Goal: Complete application form: Complete application form

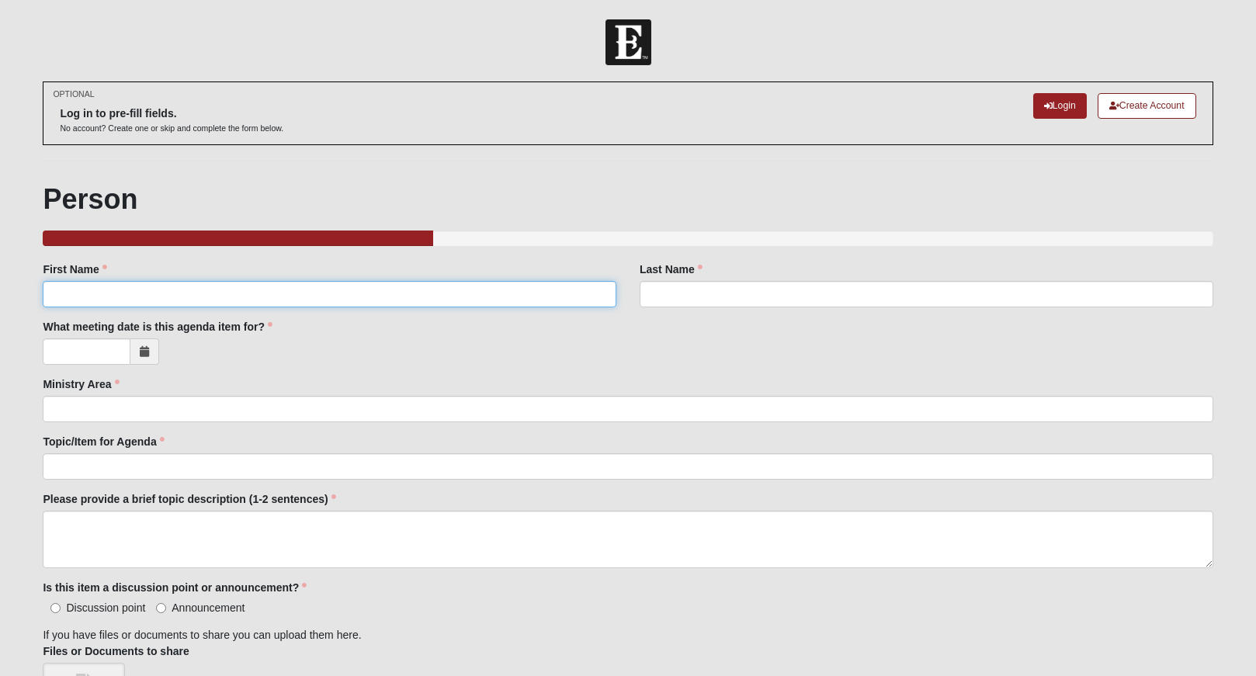
click at [255, 297] on input "First Name" at bounding box center [330, 294] width 574 height 26
type input "[PERSON_NAME]"
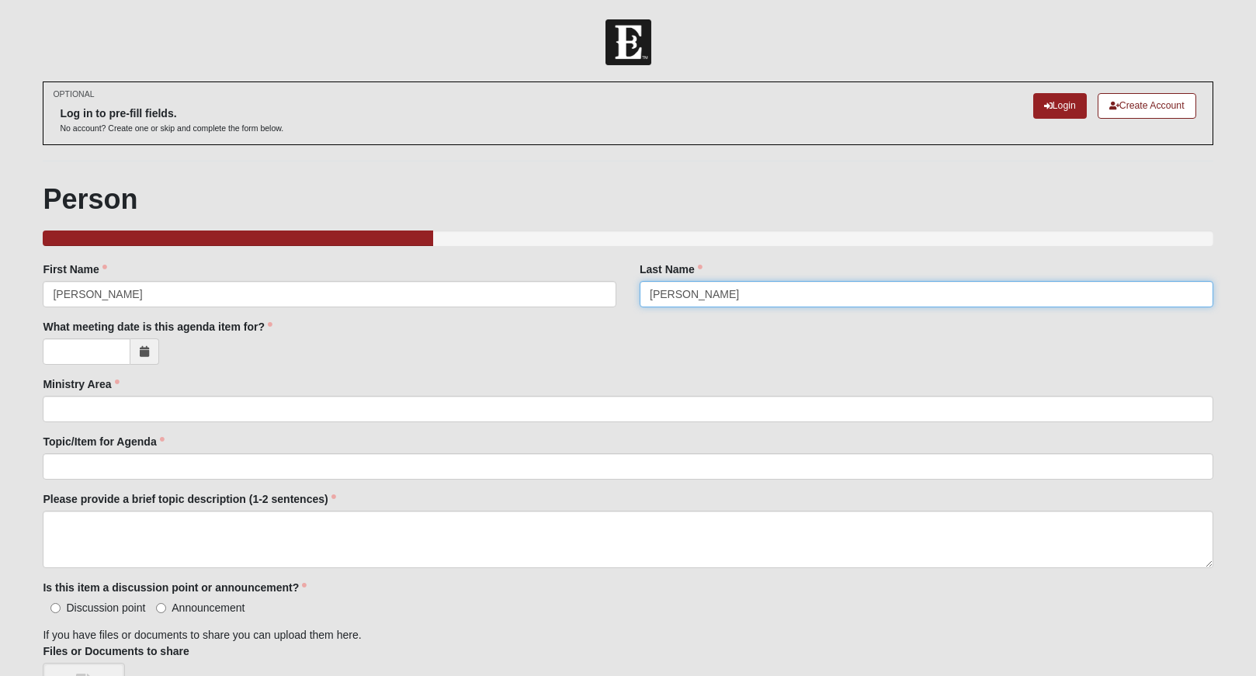
type input "[PERSON_NAME]"
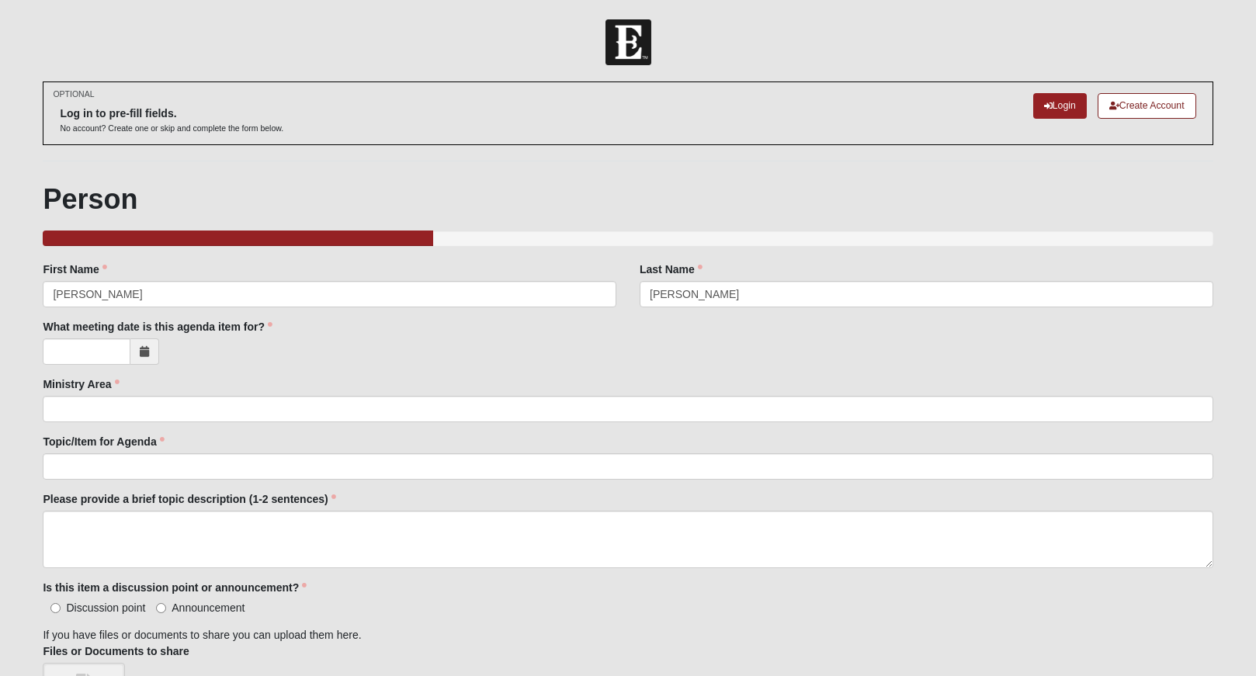
click at [144, 354] on icon at bounding box center [144, 351] width 9 height 11
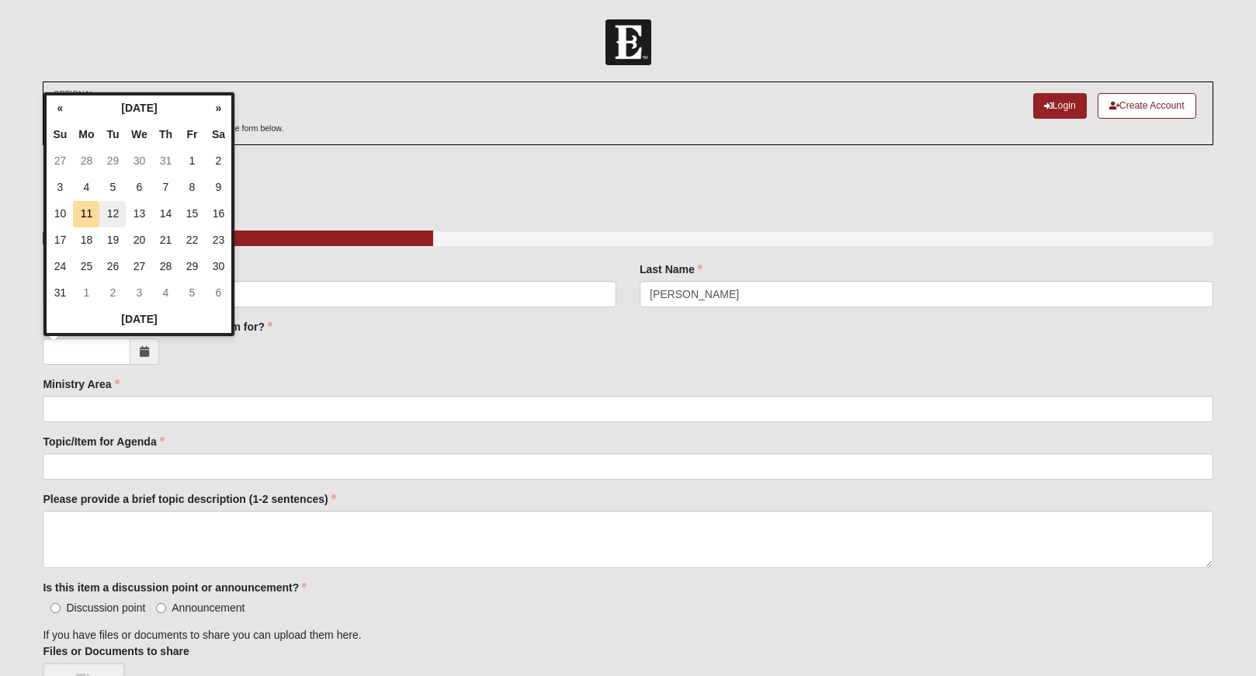
click at [115, 215] on td "12" at bounding box center [112, 214] width 26 height 26
type input "[DATE]"
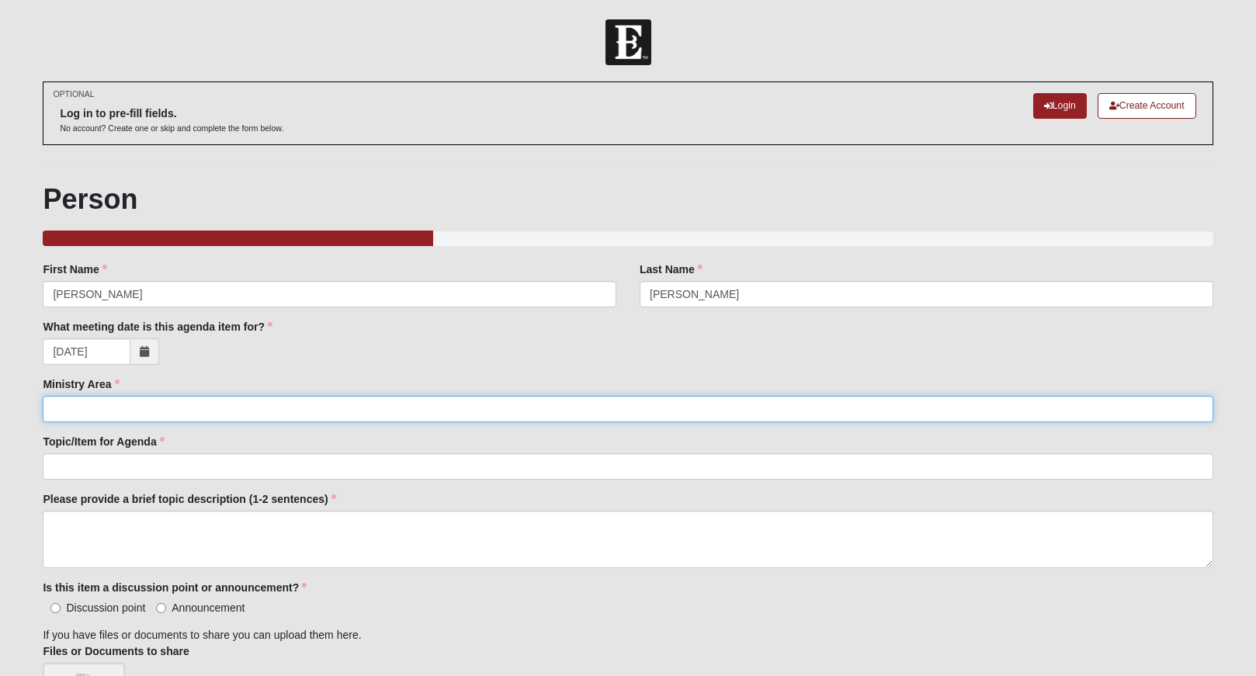
click at [82, 414] on input "Ministry Area" at bounding box center [628, 409] width 1170 height 26
type input "Analytics and Report"
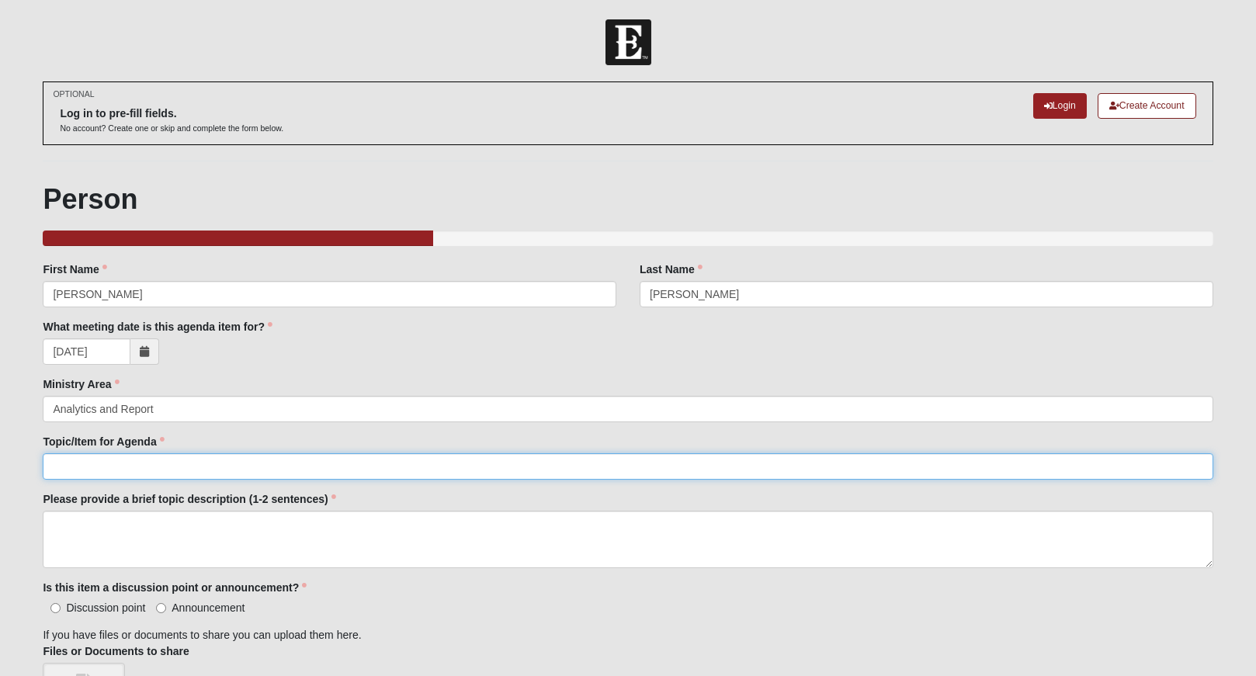
click at [57, 474] on input "Topic/Item for Agenda" at bounding box center [628, 466] width 1170 height 26
click at [192, 468] on input "CMM Dashboard now accessable" at bounding box center [628, 466] width 1170 height 26
click at [264, 453] on input "CMM Dashboard now accesable" at bounding box center [628, 466] width 1170 height 26
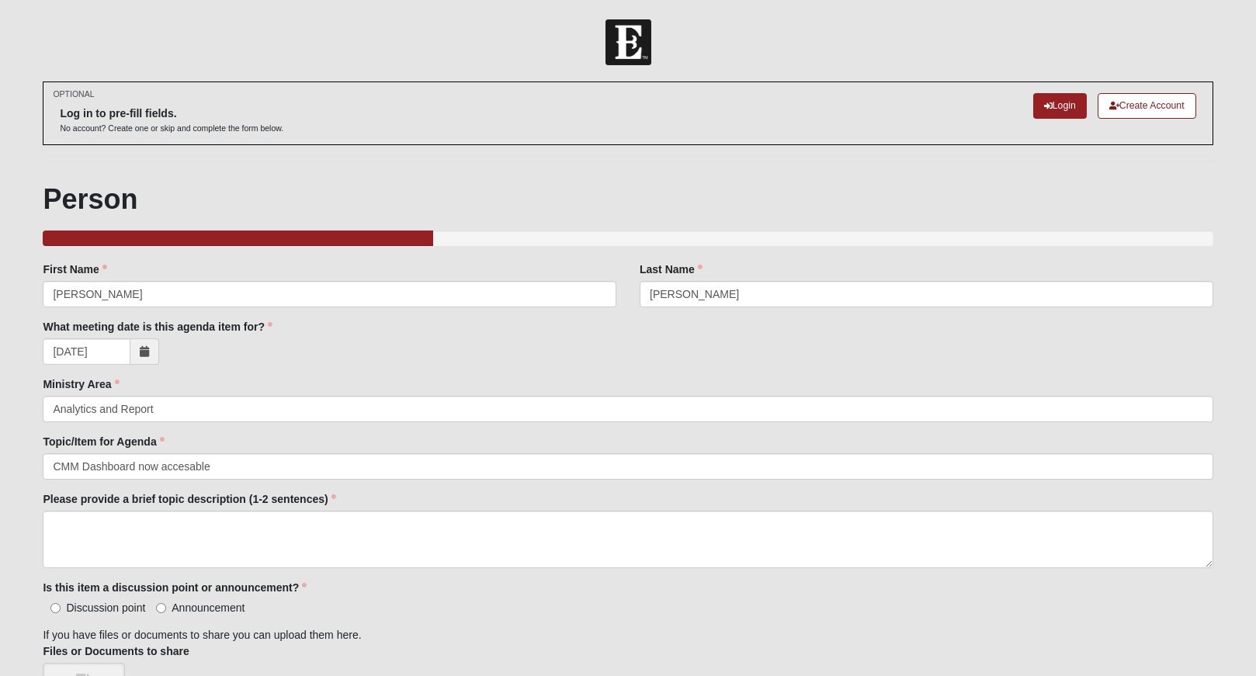
click at [248, 481] on div "Family Member to Register First Name [PERSON_NAME] First Name is required. Last…" at bounding box center [628, 632] width 1170 height 741
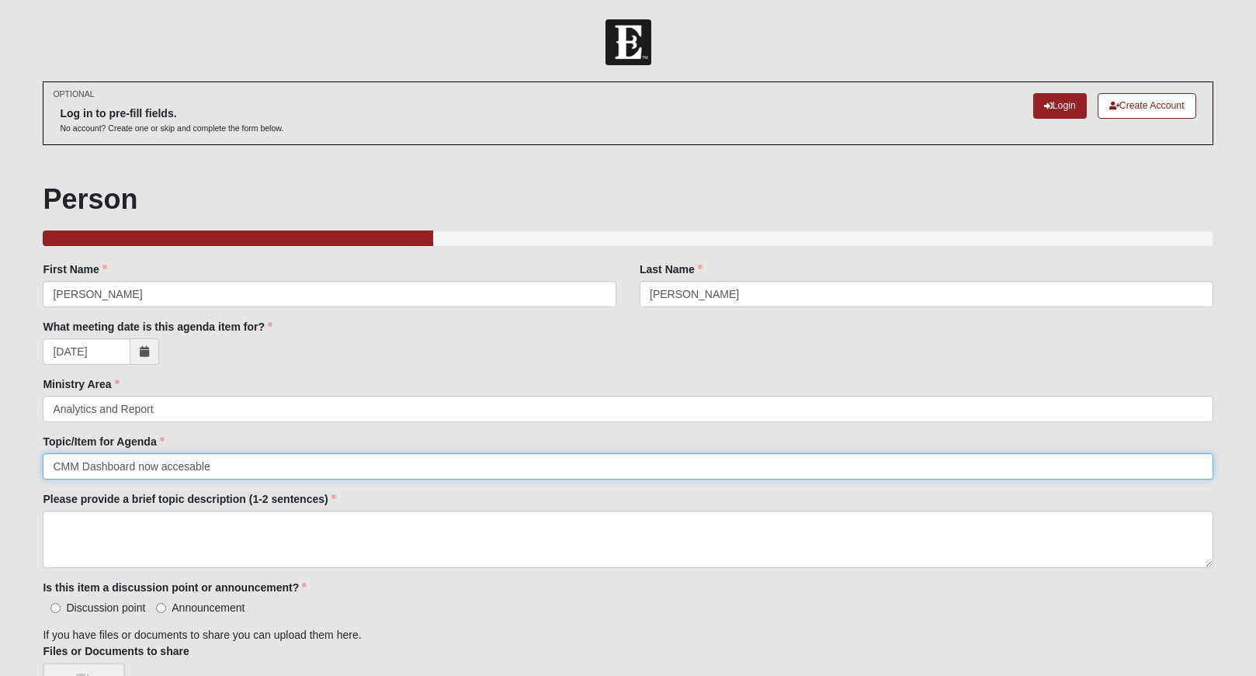
click at [240, 470] on input "CMM Dashboard now accesable" at bounding box center [628, 466] width 1170 height 26
click at [196, 468] on input "CMM Dashboard now accesable in [GEOGRAPHIC_DATA]" at bounding box center [628, 466] width 1170 height 26
type input "CMM Dashboard now accesible in [GEOGRAPHIC_DATA]"
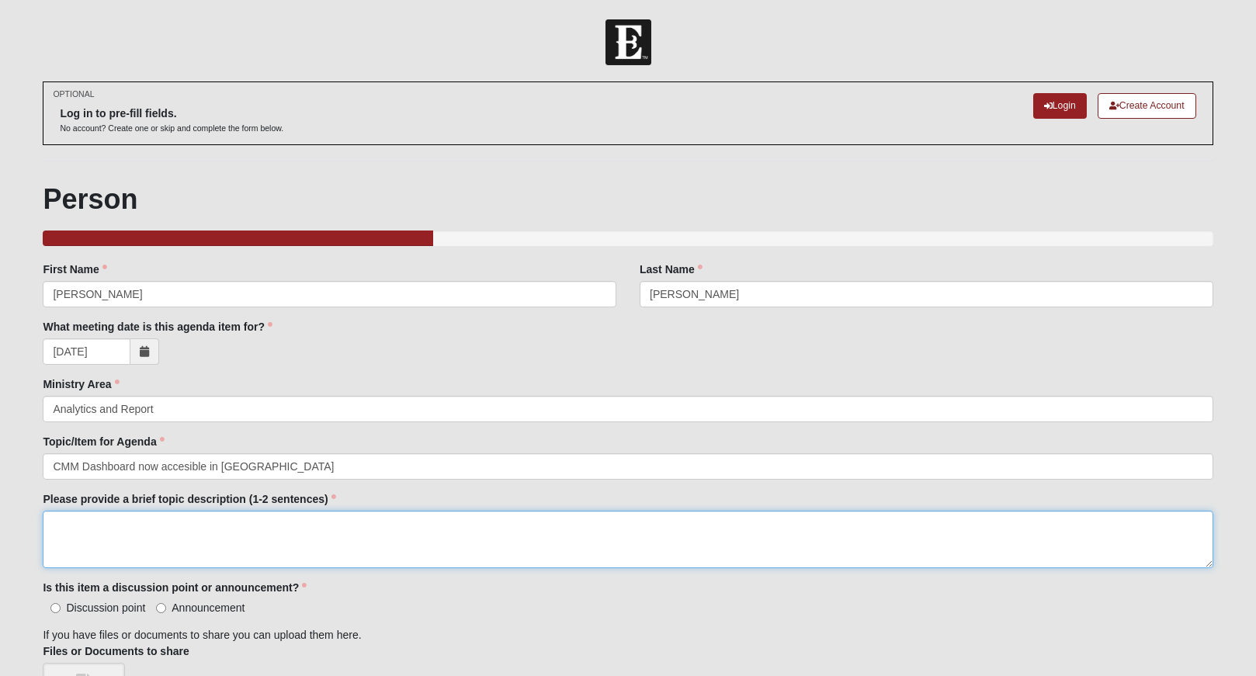
click at [78, 531] on textarea "Please provide a brief topic description (1-2 sentences)" at bounding box center [628, 539] width 1170 height 57
paste textarea "[URL][DOMAIN_NAME]"
type textarea "[URL][DOMAIN_NAME]"
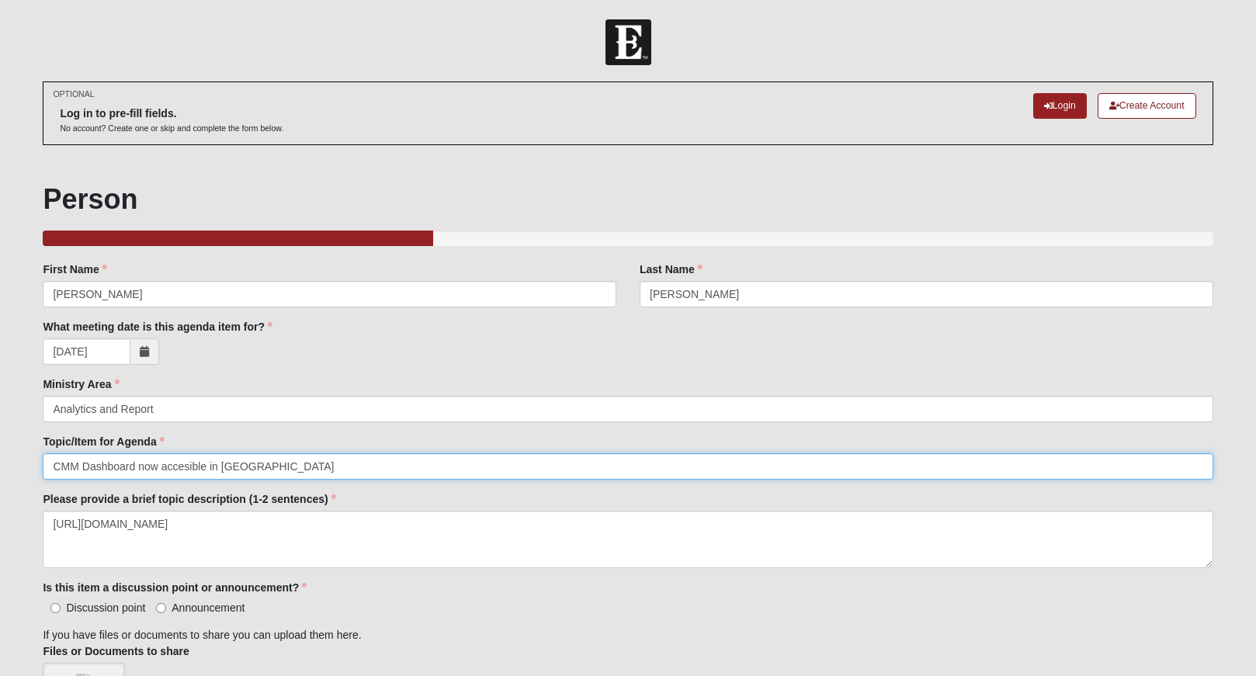
drag, startPoint x: 218, startPoint y: 467, endPoint x: 210, endPoint y: 467, distance: 8.5
click at [209, 466] on input "CMM Dashboard now accesible in [GEOGRAPHIC_DATA]" at bounding box center [628, 466] width 1170 height 26
click at [257, 465] on input "CMM Dashboard now accesible on Rock" at bounding box center [628, 466] width 1170 height 26
click at [179, 465] on input "CMM Dashboard now accesible on Rock page" at bounding box center [628, 466] width 1170 height 26
click at [193, 471] on input "CMM Dashboard now accesible on Rock page" at bounding box center [628, 466] width 1170 height 26
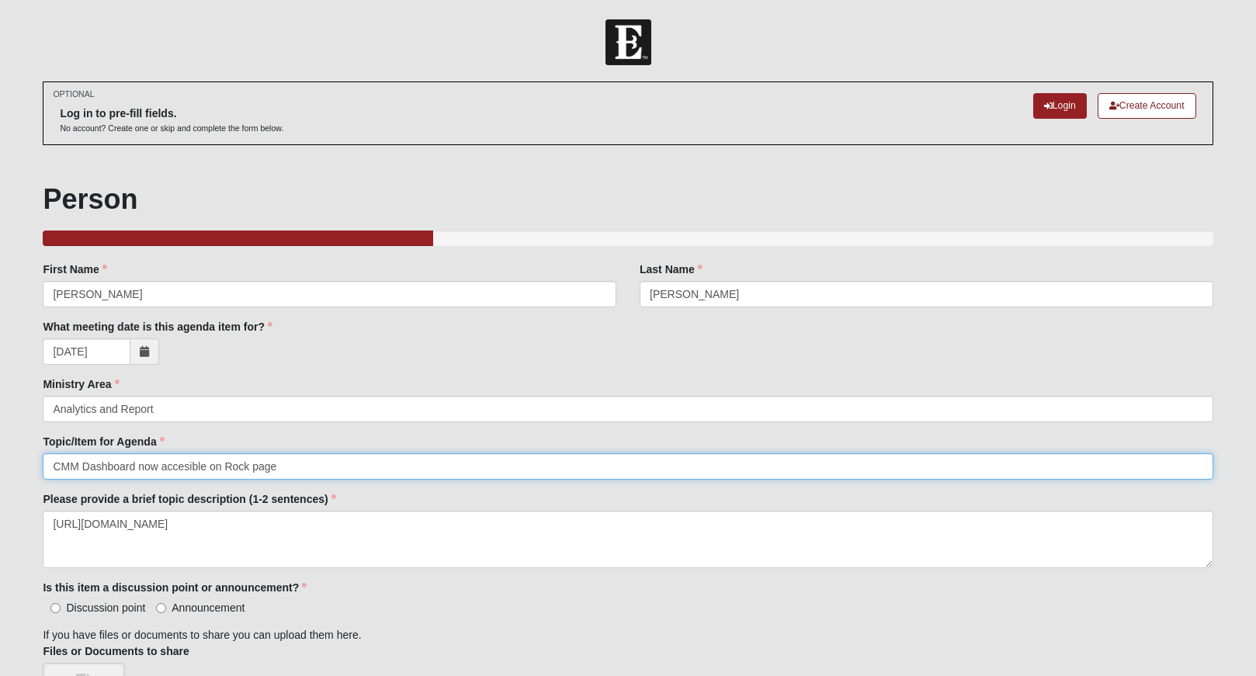
click at [193, 471] on input "CMM Dashboard now accesible on Rock page" at bounding box center [628, 466] width 1170 height 26
click at [194, 468] on input "CMM Dashboard now accesible on Rock page" at bounding box center [628, 466] width 1170 height 26
drag, startPoint x: 213, startPoint y: 467, endPoint x: 160, endPoint y: 469, distance: 53.6
click at [160, 469] on input "CMM Dashboard now accesable on Rock page" at bounding box center [628, 466] width 1170 height 26
click at [177, 466] on input "CMM Dashboard now on Rock page" at bounding box center [628, 466] width 1170 height 26
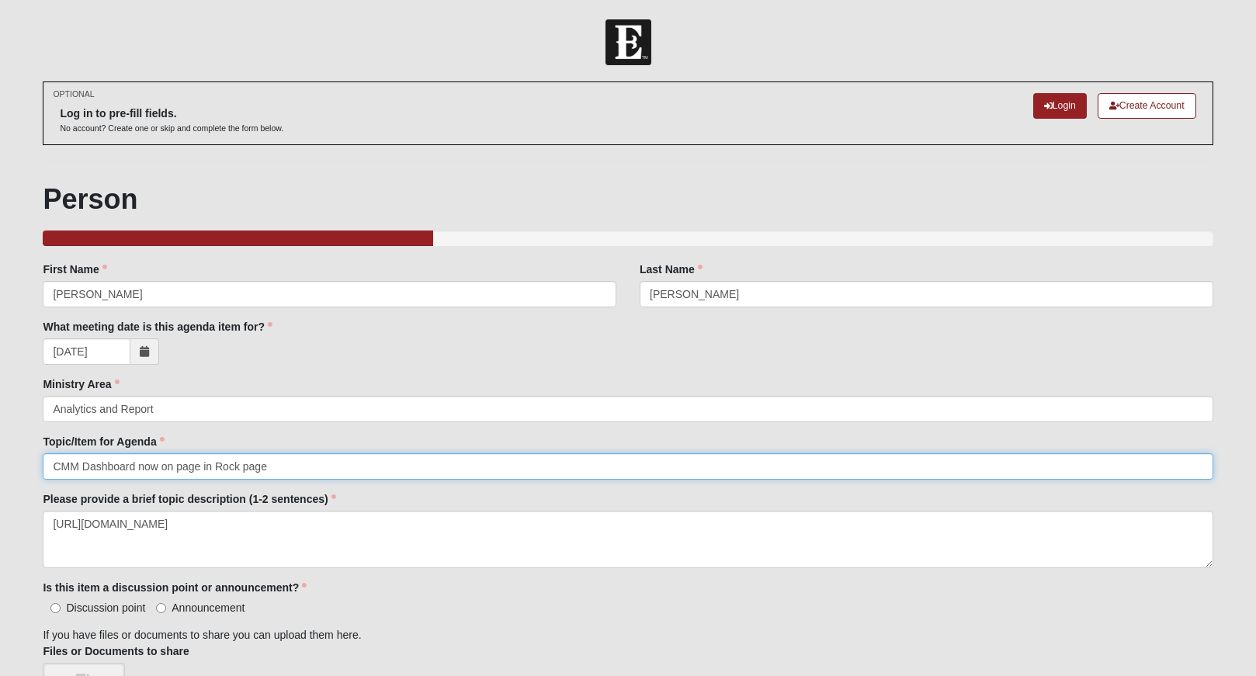
click at [280, 470] on input "CMM Dashboard now on page in Rock page" at bounding box center [628, 466] width 1170 height 26
click at [161, 466] on input "CMM Dashboard now on page in Rock" at bounding box center [628, 466] width 1170 height 26
type input "CMM Dashboard on page in Rock"
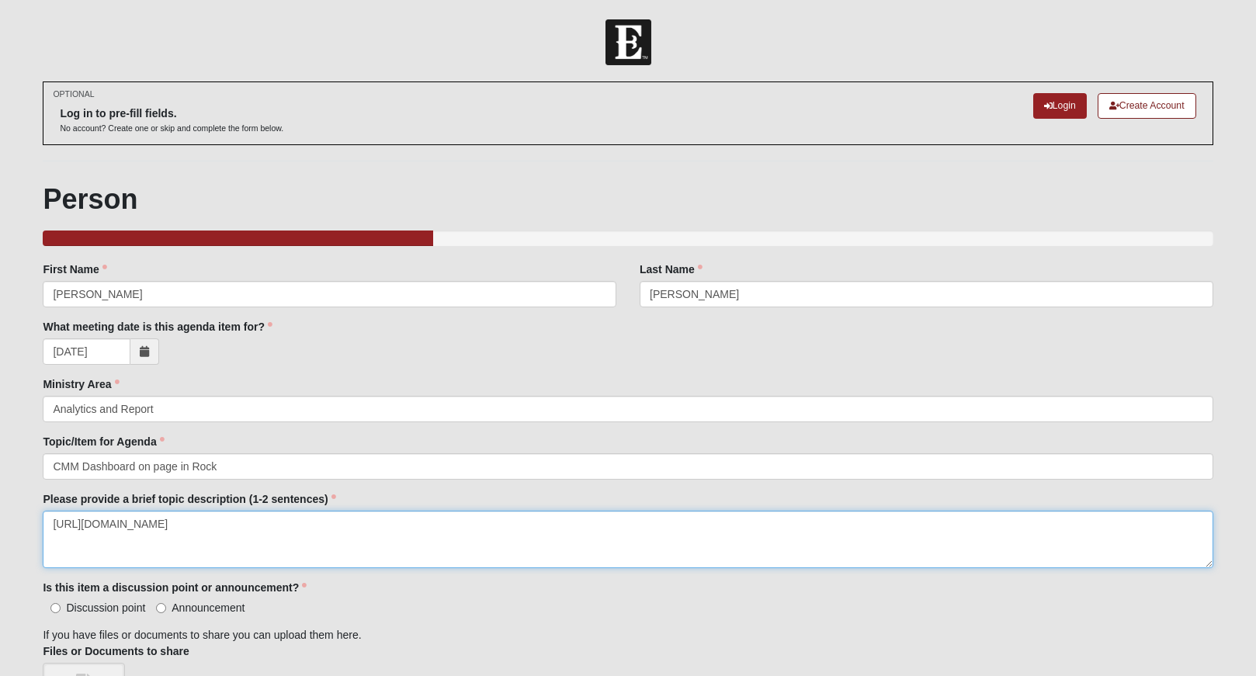
click at [247, 522] on textarea "[URL][DOMAIN_NAME]" at bounding box center [628, 539] width 1170 height 57
type textarea "[URL][DOMAIN_NAME]"
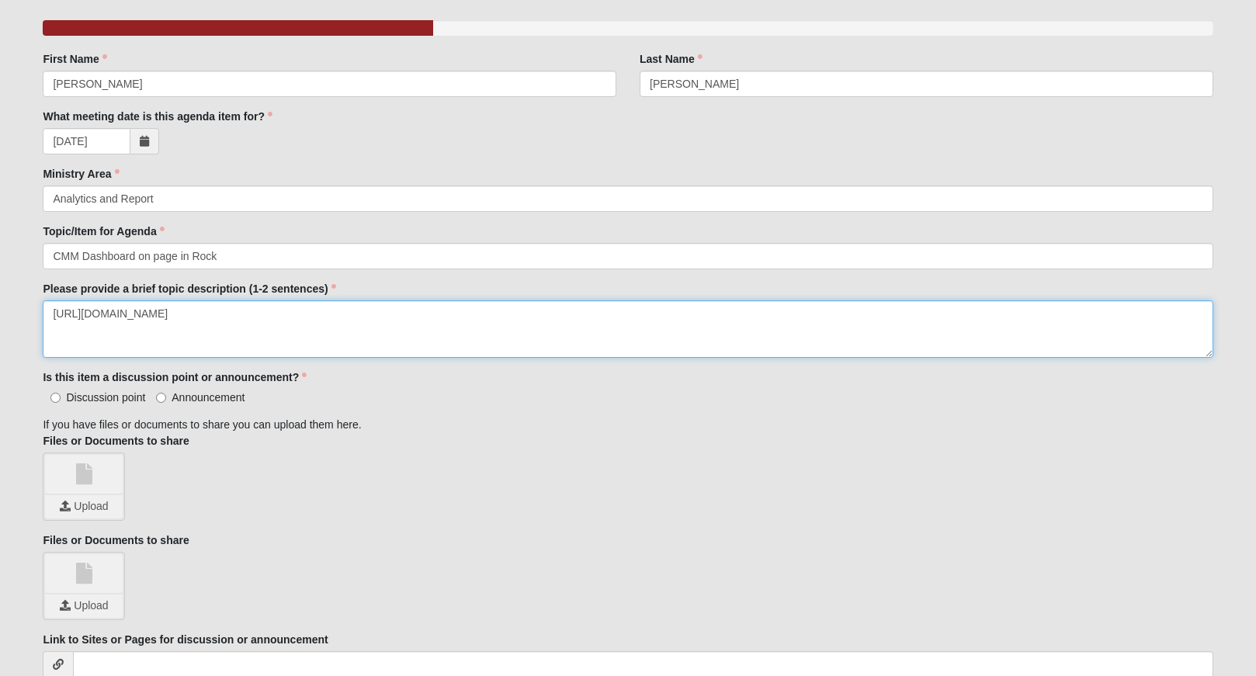
scroll to position [222, 0]
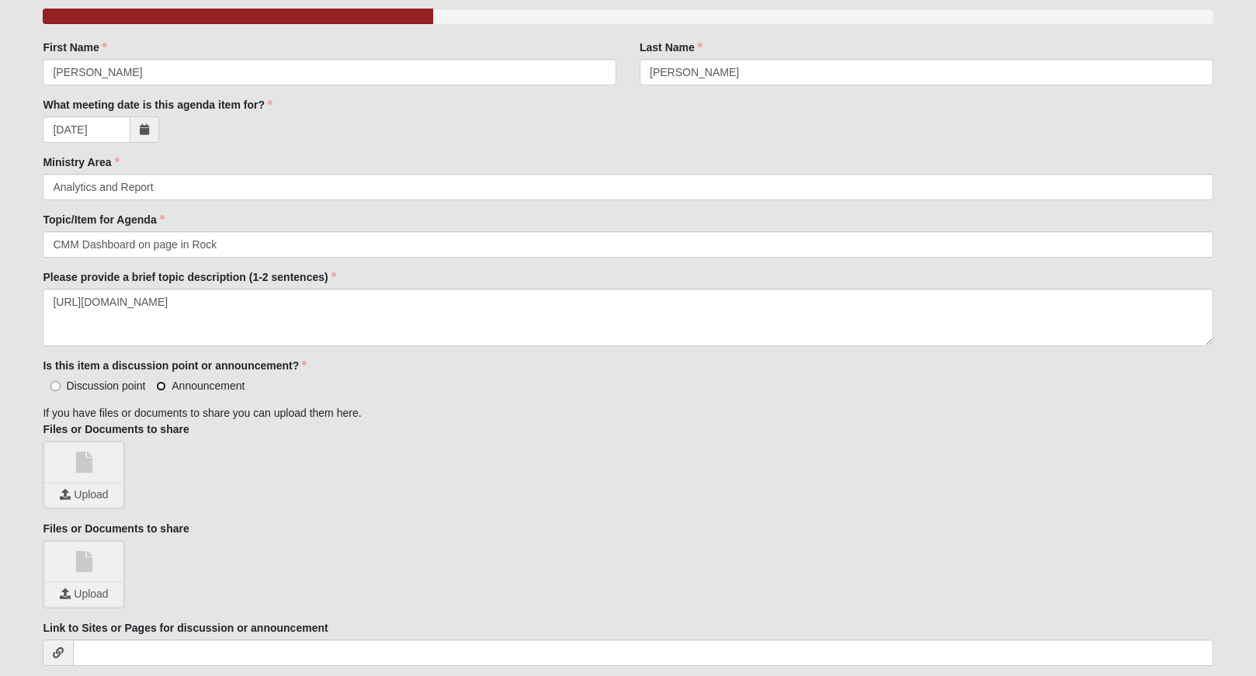
click at [158, 383] on input "Announcement" at bounding box center [161, 386] width 10 height 10
radio input "true"
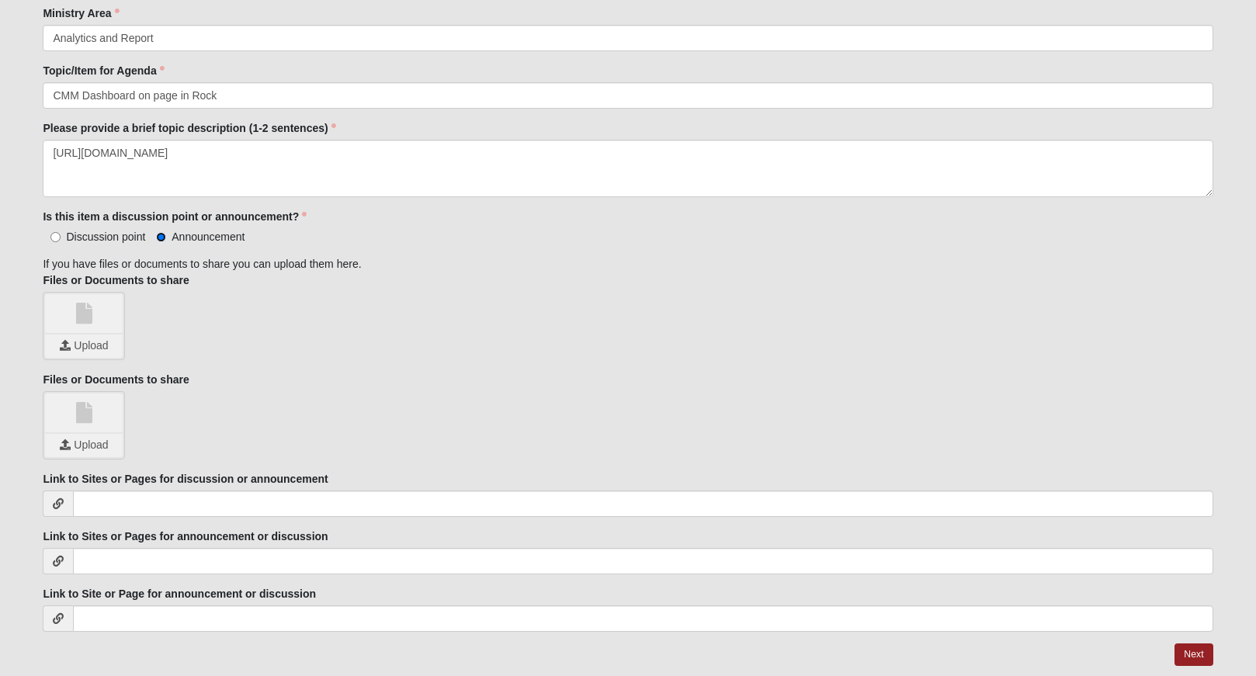
scroll to position [374, 0]
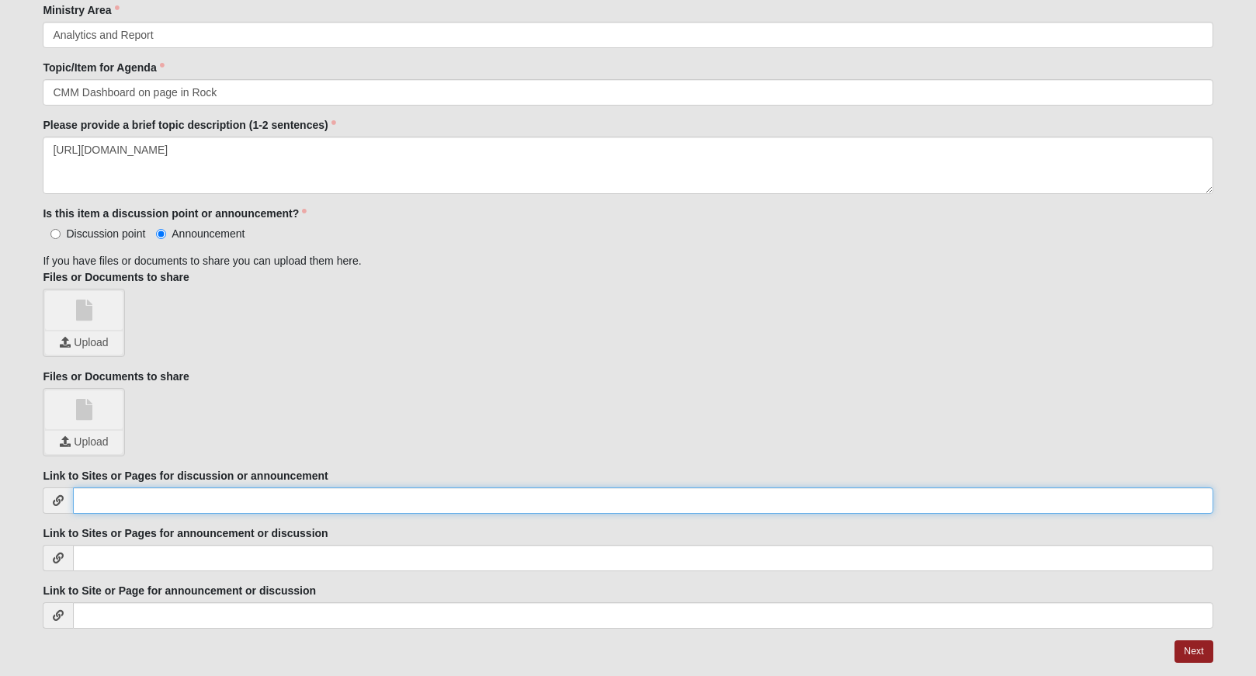
click at [128, 498] on input "Link to Sites or Pages for discussion or announcement" at bounding box center [643, 500] width 1140 height 26
paste input "[URL][DOMAIN_NAME]"
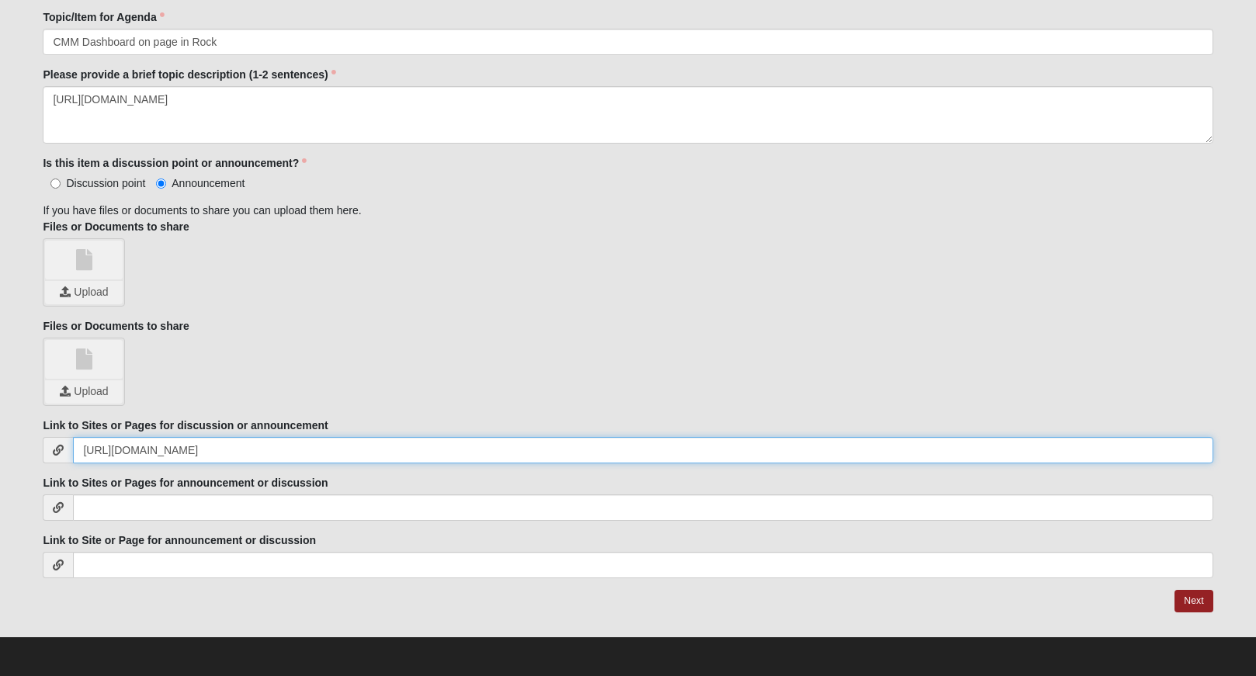
scroll to position [425, 0]
type input "[URL][DOMAIN_NAME]"
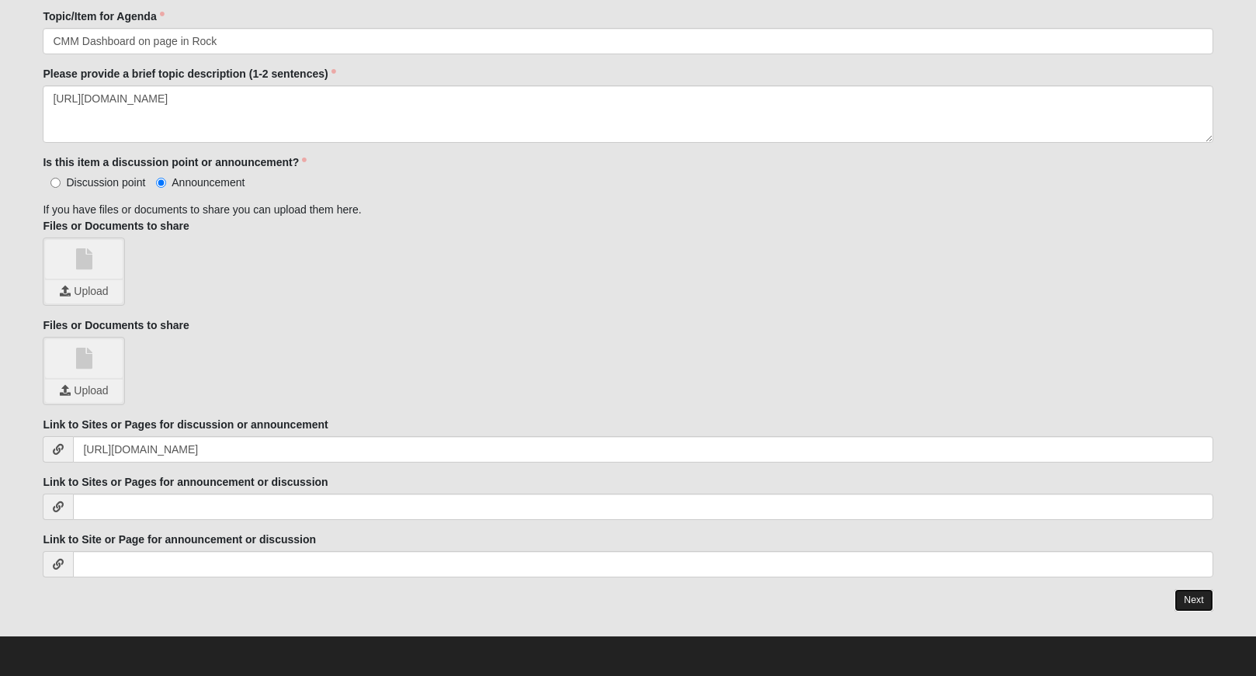
click at [1195, 595] on link "Next" at bounding box center [1193, 600] width 38 height 23
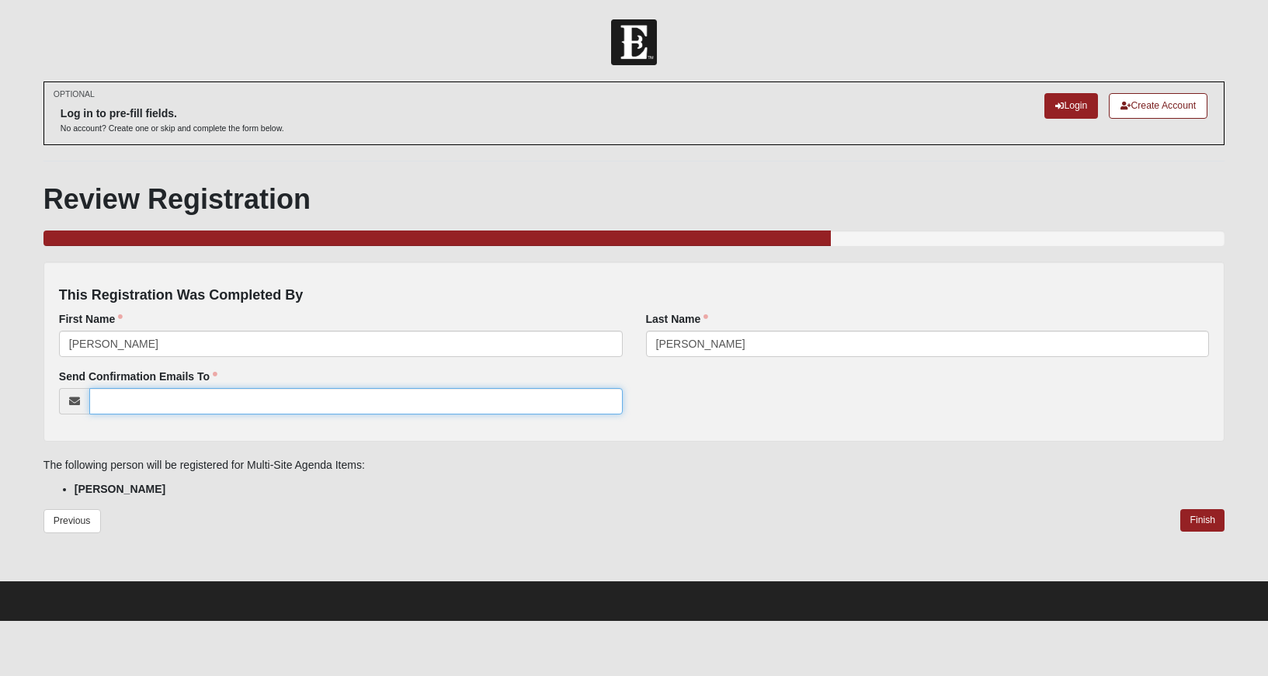
click at [216, 406] on input "Send Confirmation Emails To" at bounding box center [355, 401] width 533 height 26
type input "[PERSON_NAME][EMAIL_ADDRESS][PERSON_NAME][DOMAIN_NAME]"
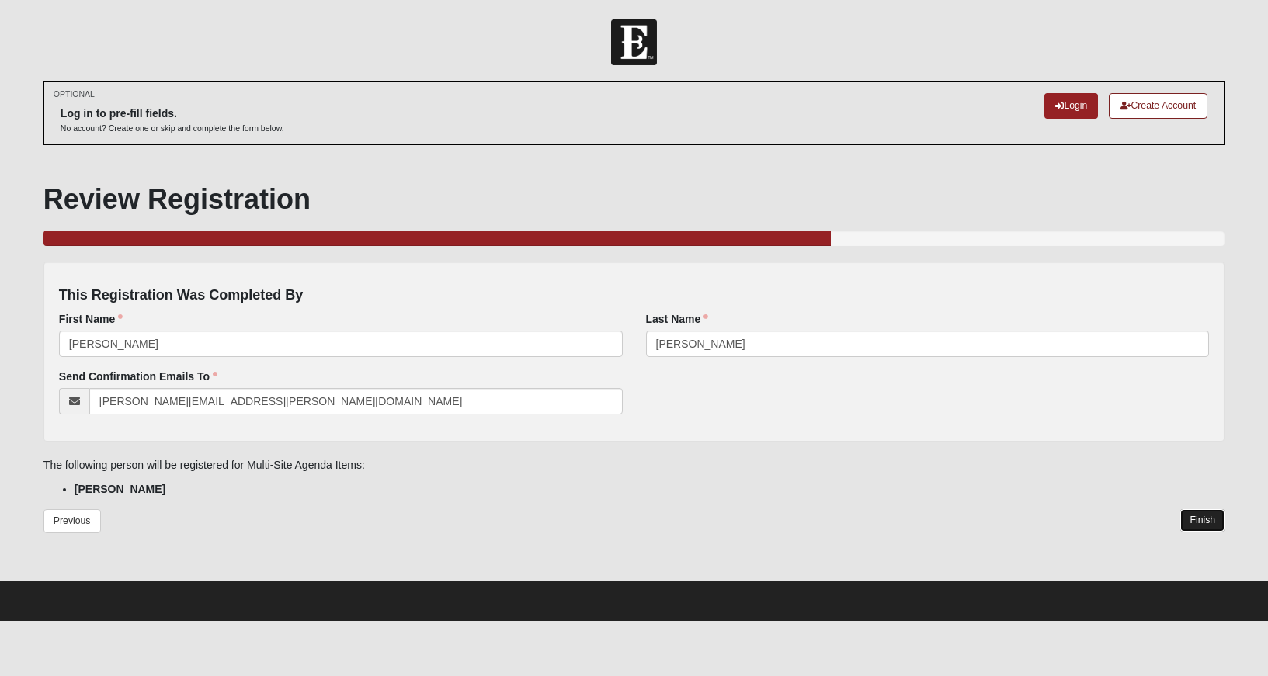
click at [1207, 517] on link "Finish" at bounding box center [1202, 520] width 44 height 23
